Goal: Task Accomplishment & Management: Use online tool/utility

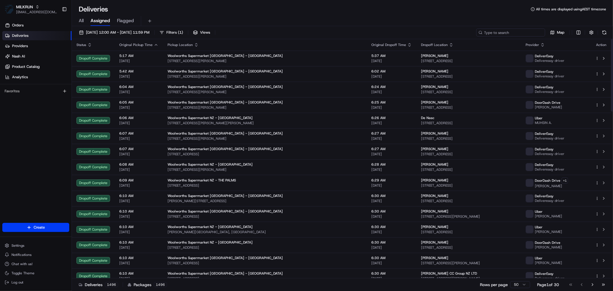
click at [516, 35] on input at bounding box center [510, 32] width 69 height 8
paste input "alexia Davis"
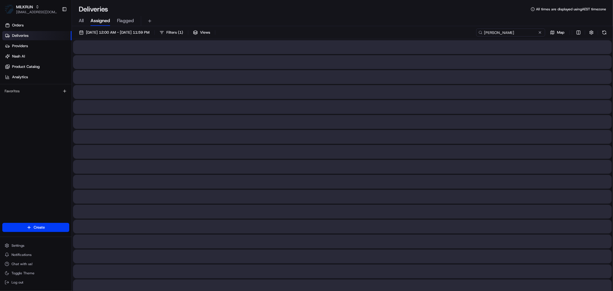
click at [496, 32] on input "alexia Davis" at bounding box center [510, 32] width 69 height 8
type input "[PERSON_NAME]"
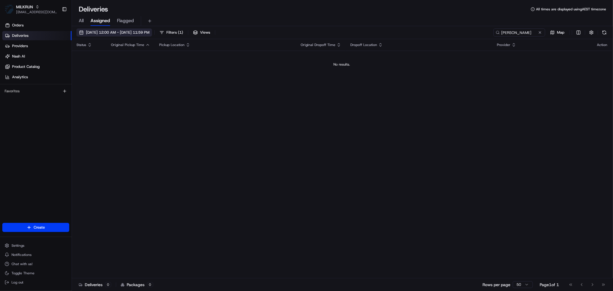
click at [149, 34] on span "22/08/2025 12:00 AM - 22/08/2025 11:59 PM" at bounding box center [117, 32] width 63 height 5
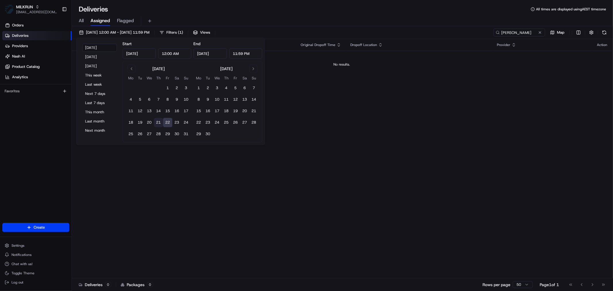
click at [158, 122] on button "21" at bounding box center [158, 122] width 9 height 9
type input "Aug 21, 2025"
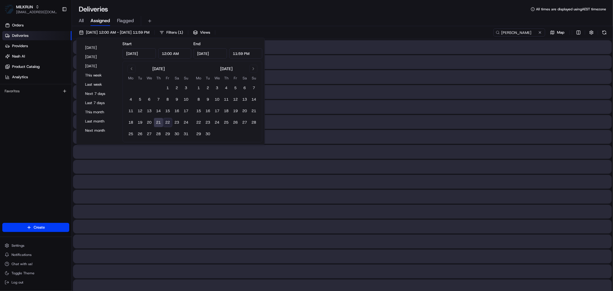
click at [158, 122] on button "21" at bounding box center [158, 122] width 9 height 9
click at [523, 32] on input "[PERSON_NAME]" at bounding box center [510, 32] width 69 height 8
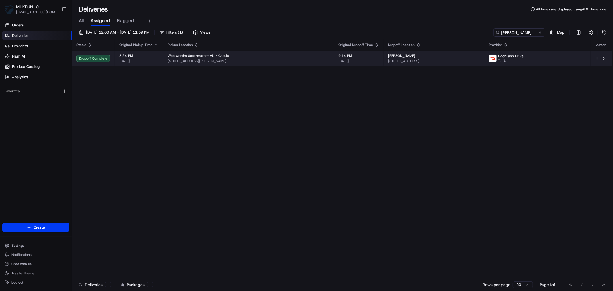
click at [412, 56] on div "[PERSON_NAME]" at bounding box center [434, 55] width 92 height 5
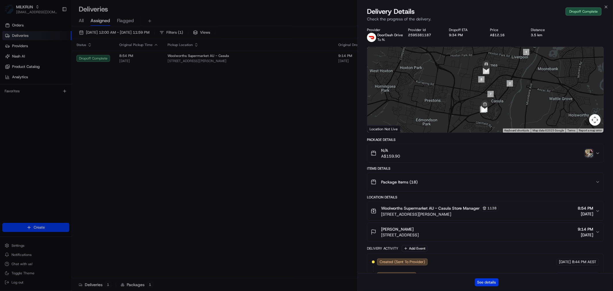
click at [492, 282] on button "See details" at bounding box center [486, 282] width 24 height 8
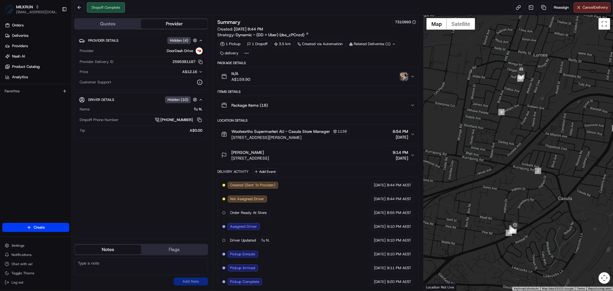
click at [402, 75] on img "button" at bounding box center [404, 76] width 8 height 8
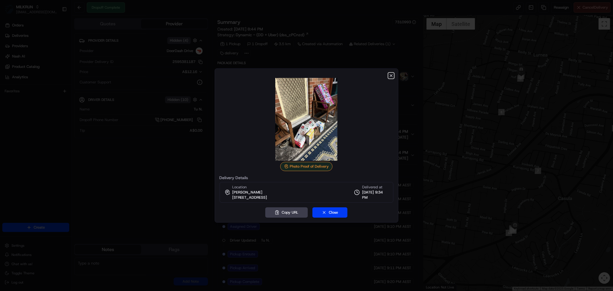
click at [389, 75] on icon "button" at bounding box center [391, 75] width 5 height 5
